Goal: Task Accomplishment & Management: Use online tool/utility

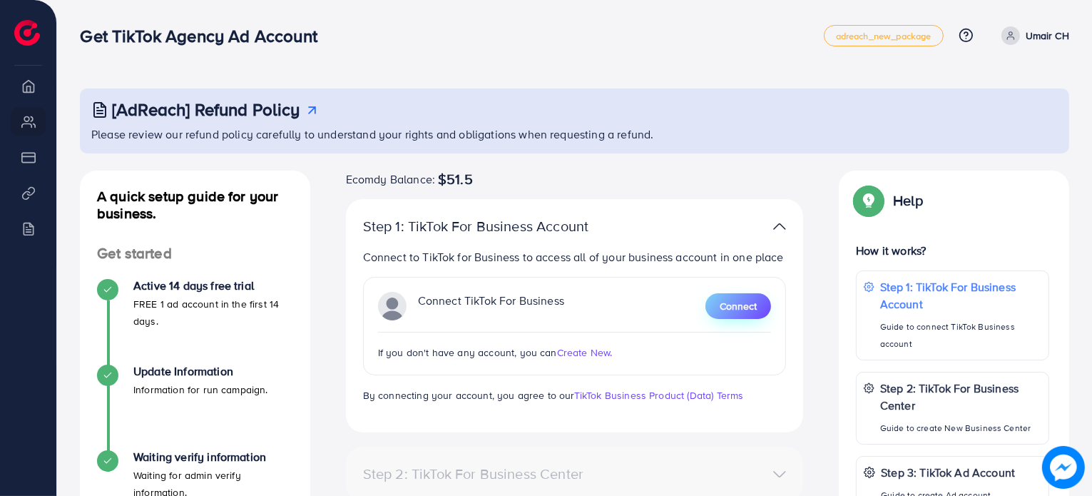
click at [713, 302] on button "Connect" at bounding box center [739, 306] width 66 height 26
click at [716, 305] on button "Connect" at bounding box center [739, 306] width 66 height 26
